Goal: Check status

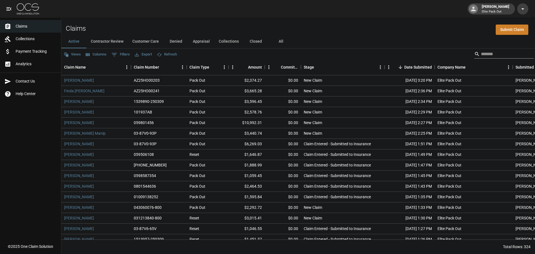
click at [496, 52] on input "Search" at bounding box center [503, 54] width 45 height 9
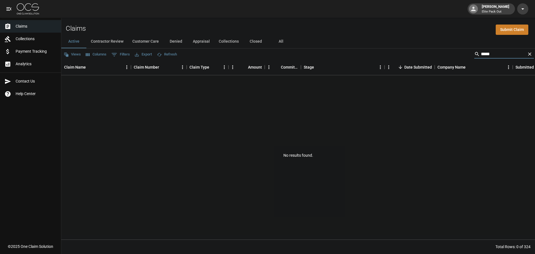
type input "*****"
click at [528, 55] on icon "Clear" at bounding box center [530, 54] width 6 height 6
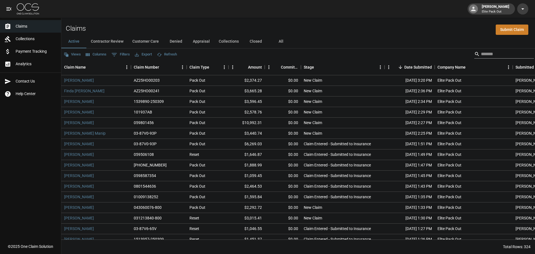
click at [513, 55] on input "Search" at bounding box center [503, 54] width 45 height 9
click at [510, 55] on input "Search" at bounding box center [503, 54] width 45 height 9
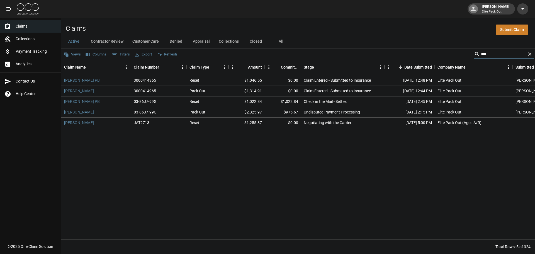
type input "***"
click at [120, 42] on button "Contractor Review" at bounding box center [107, 41] width 42 height 13
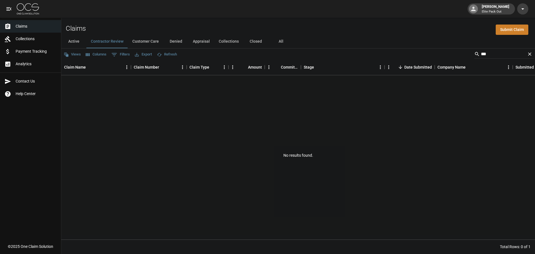
click at [154, 40] on button "Customer Care" at bounding box center [145, 41] width 35 height 13
click at [181, 41] on button "Denied" at bounding box center [175, 41] width 25 height 13
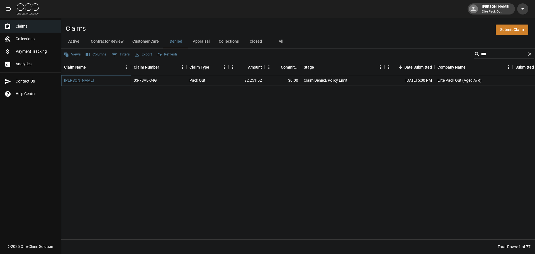
click at [77, 80] on link "[PERSON_NAME]" at bounding box center [79, 81] width 30 height 6
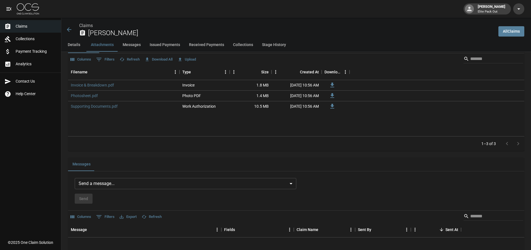
scroll to position [335, 0]
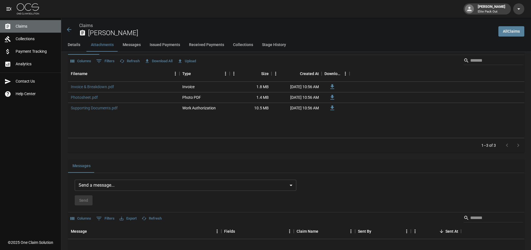
click at [45, 27] on span "Claims" at bounding box center [36, 26] width 41 height 6
